Goal: Task Accomplishment & Management: Use online tool/utility

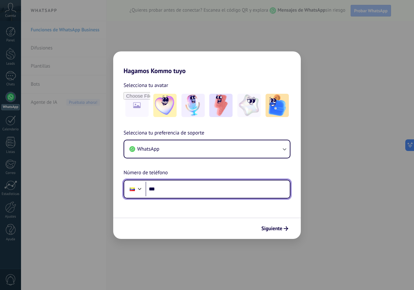
click at [194, 186] on input "***" at bounding box center [217, 189] width 144 height 15
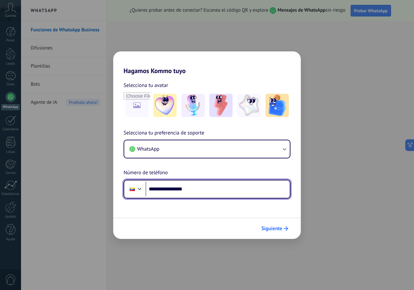
type input "**********"
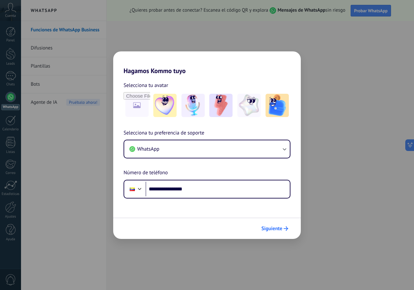
click at [275, 228] on span "Siguiente" at bounding box center [271, 228] width 21 height 5
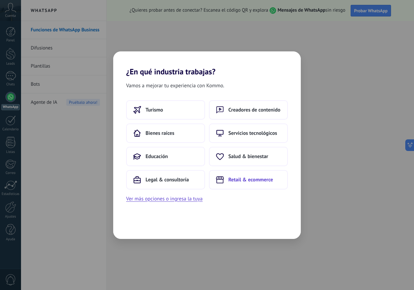
click at [249, 180] on span "Retail & ecommerce" at bounding box center [250, 179] width 45 height 6
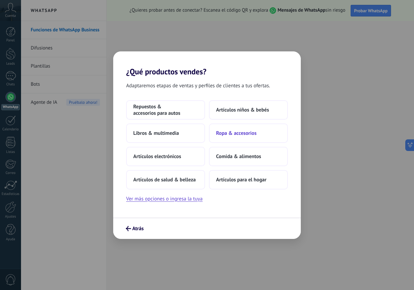
click at [236, 137] on button "Ropa & accesorios" at bounding box center [248, 132] width 79 height 19
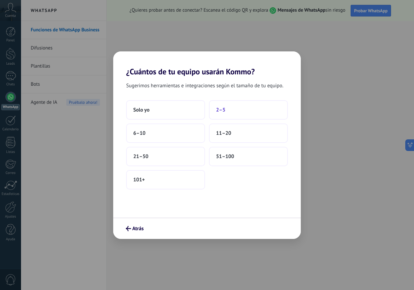
click at [257, 106] on button "2–5" at bounding box center [248, 109] width 79 height 19
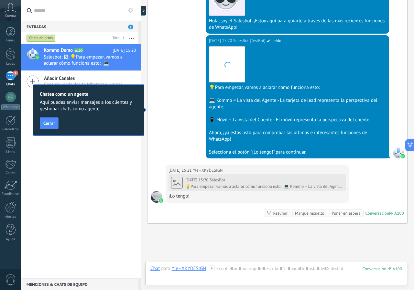
scroll to position [252, 0]
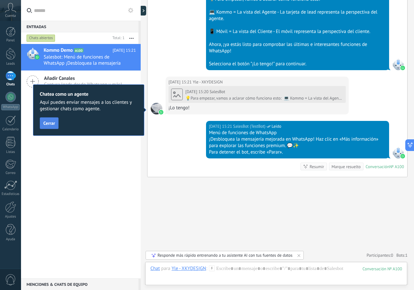
click at [47, 127] on button "Cerrar" at bounding box center [49, 123] width 19 height 12
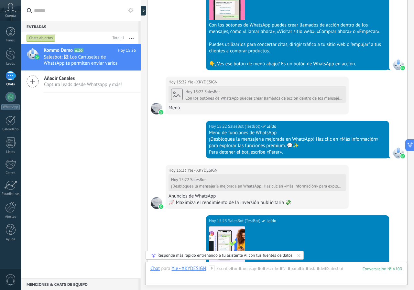
scroll to position [1115, 0]
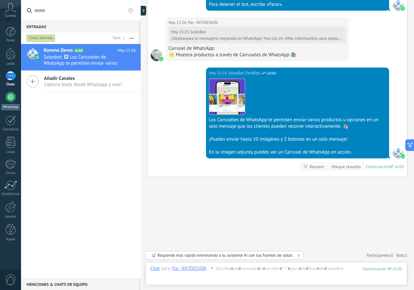
click at [11, 97] on div at bounding box center [10, 97] width 10 height 10
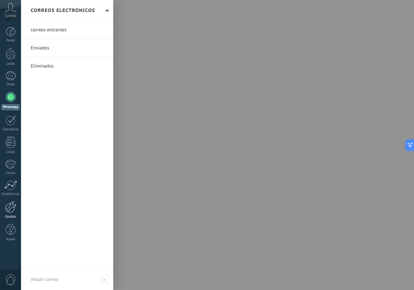
click at [13, 202] on div at bounding box center [10, 206] width 11 height 11
